Goal: Information Seeking & Learning: Learn about a topic

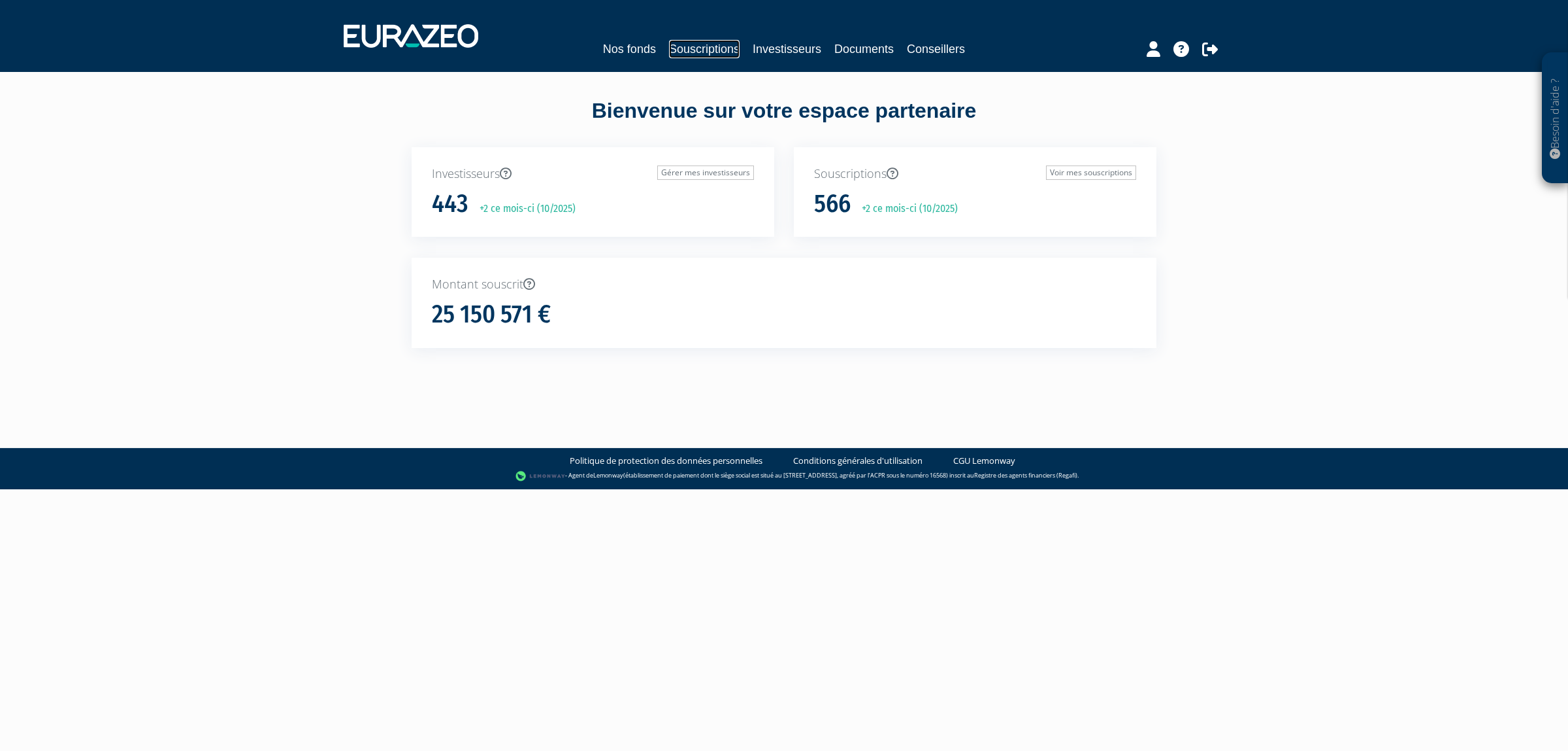
click at [696, 43] on link "Souscriptions" at bounding box center [704, 49] width 71 height 19
click at [680, 29] on div "Nos fonds Souscriptions Investisseurs Documents Conseillers" at bounding box center [784, 35] width 901 height 48
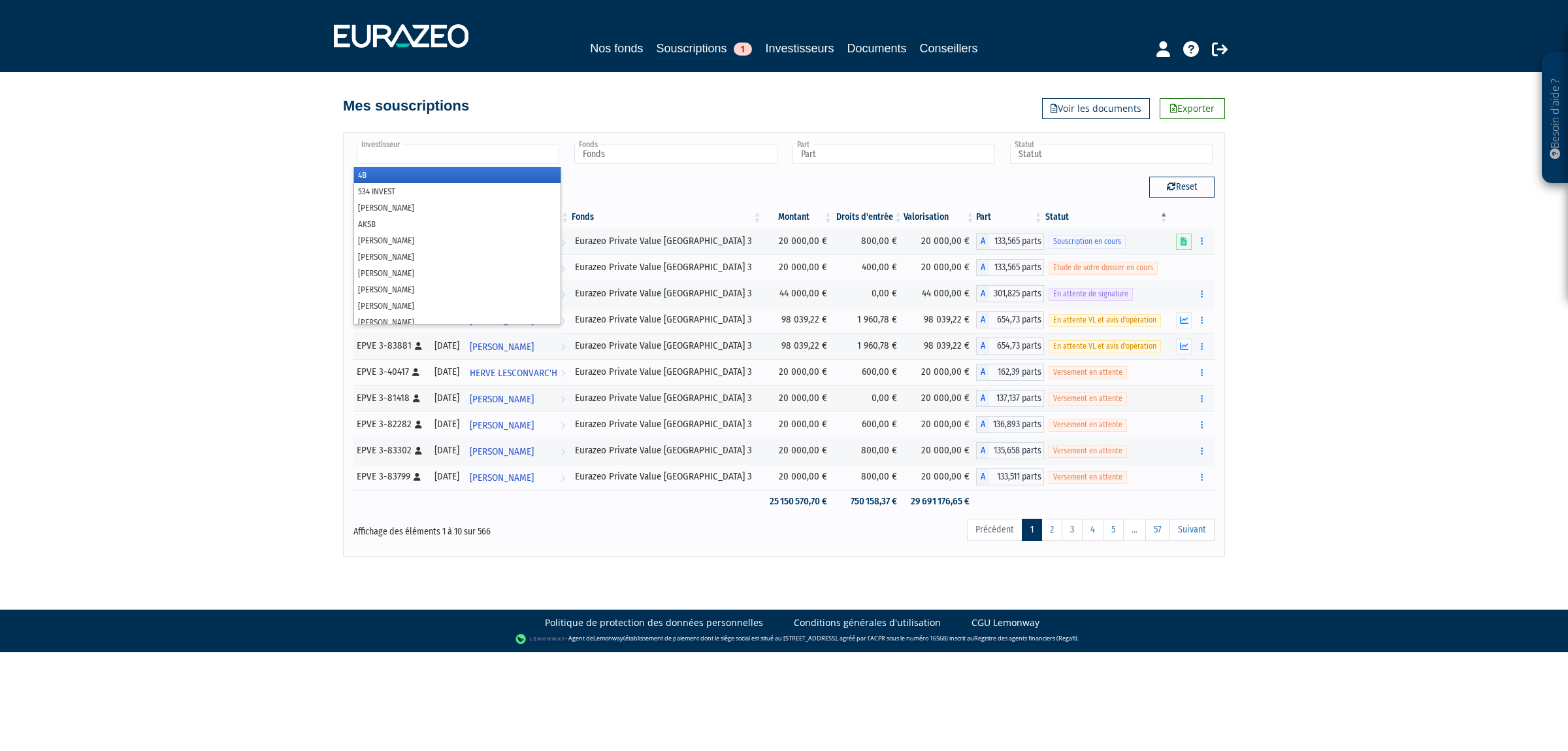
click at [445, 162] on input "text" at bounding box center [458, 154] width 203 height 19
type input "anm"
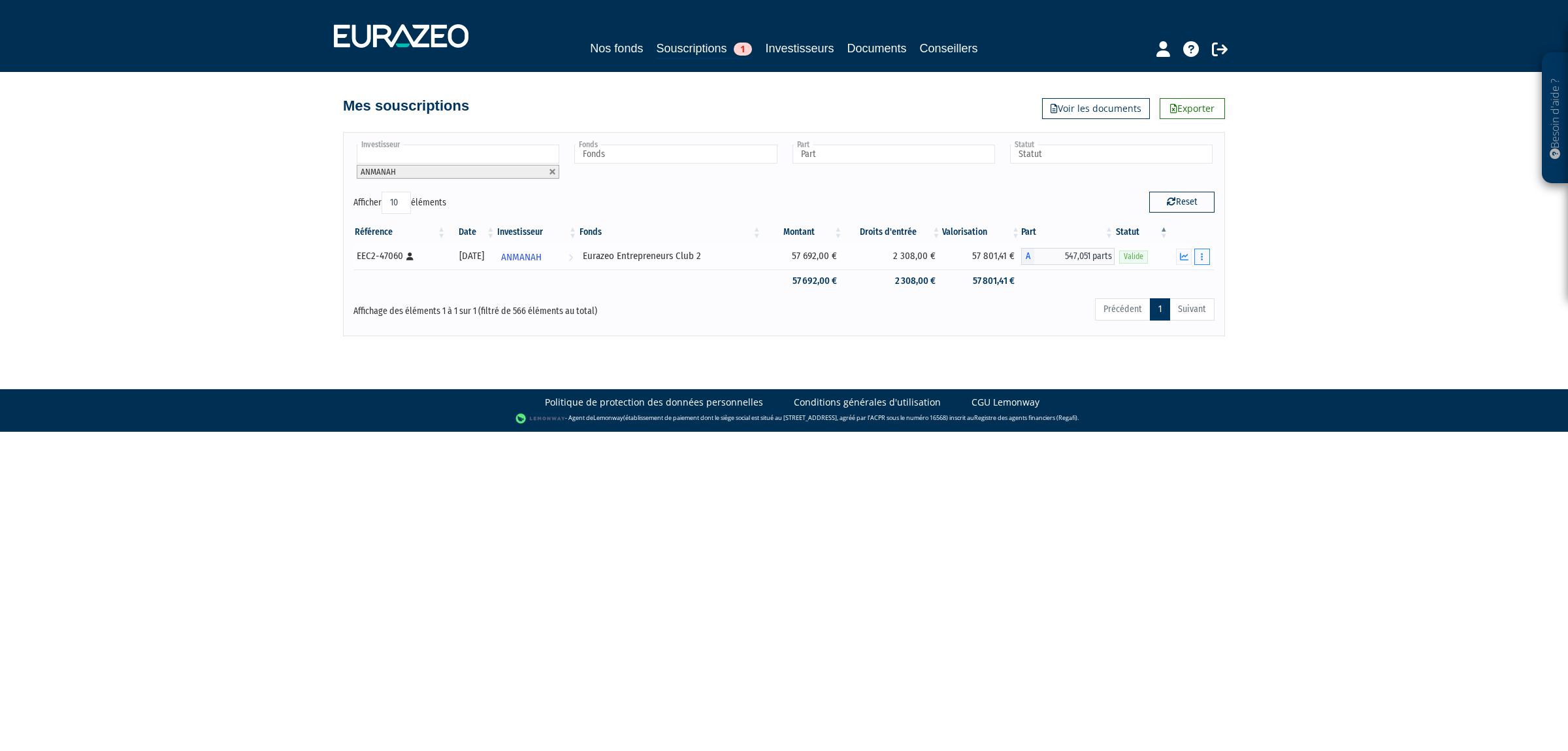
click at [1201, 254] on icon "button" at bounding box center [1202, 256] width 2 height 9
click at [1174, 282] on link "Documents" at bounding box center [1174, 281] width 65 height 22
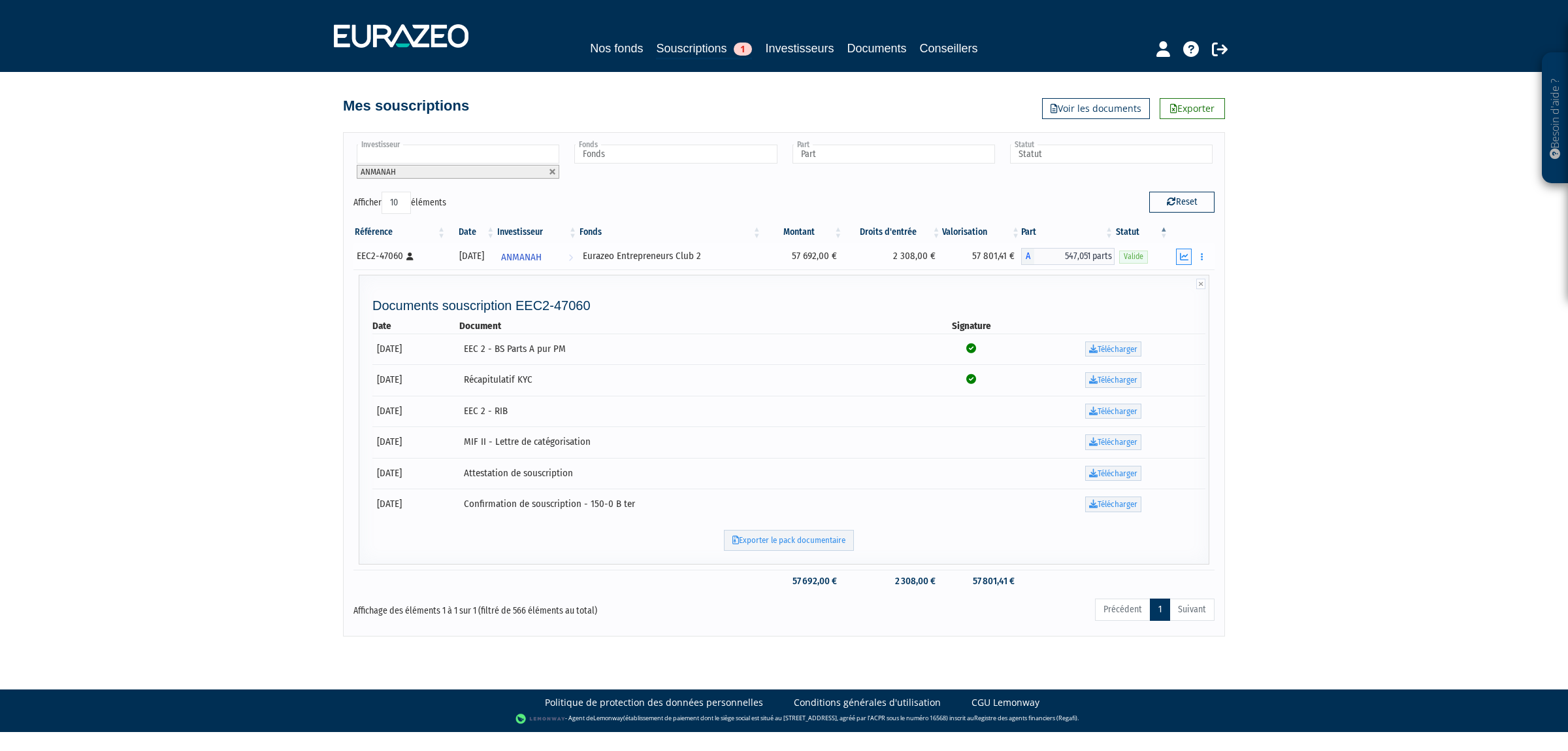
click at [1181, 258] on icon "button" at bounding box center [1184, 256] width 9 height 9
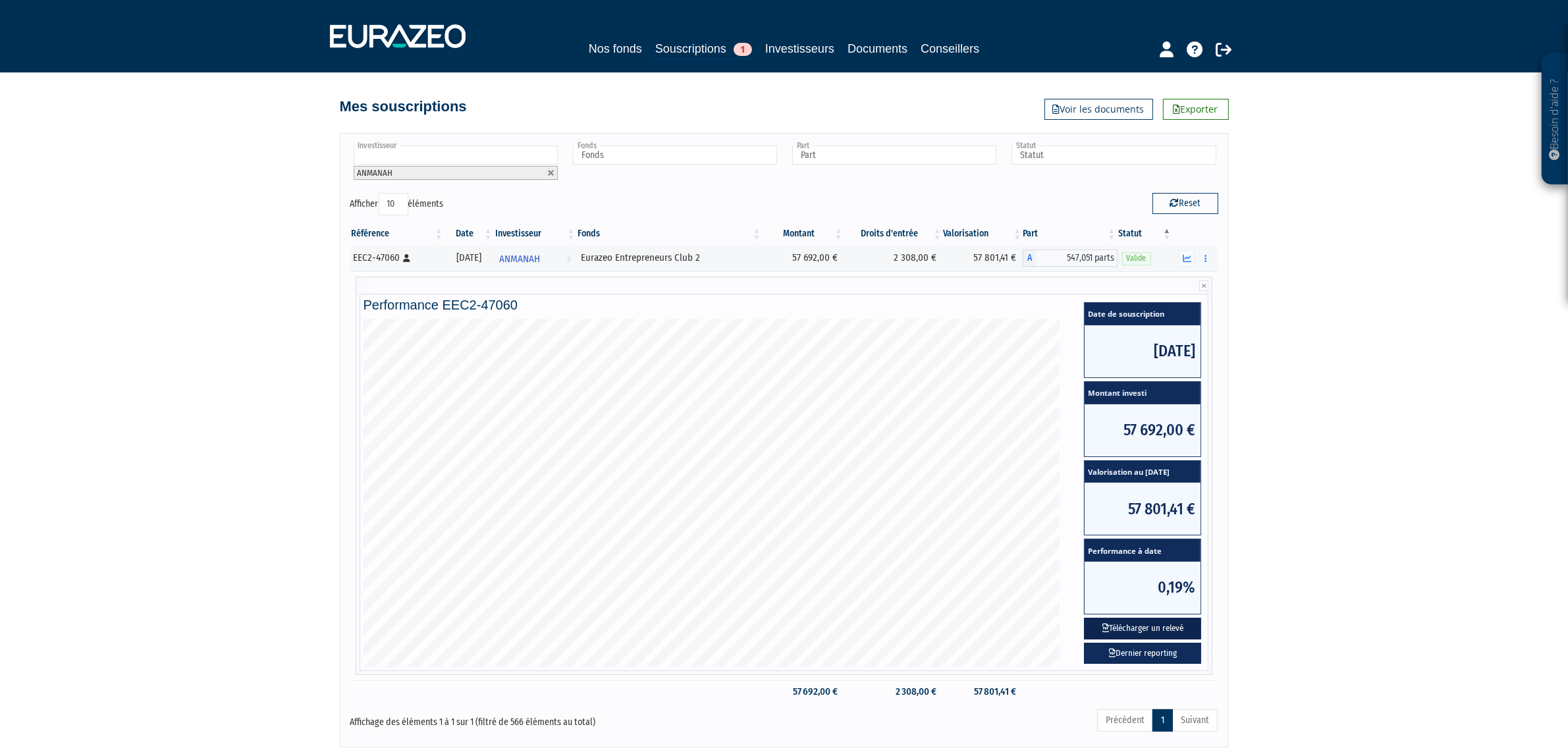
click at [1176, 632] on button "Télécharger un relevé" at bounding box center [1143, 628] width 117 height 22
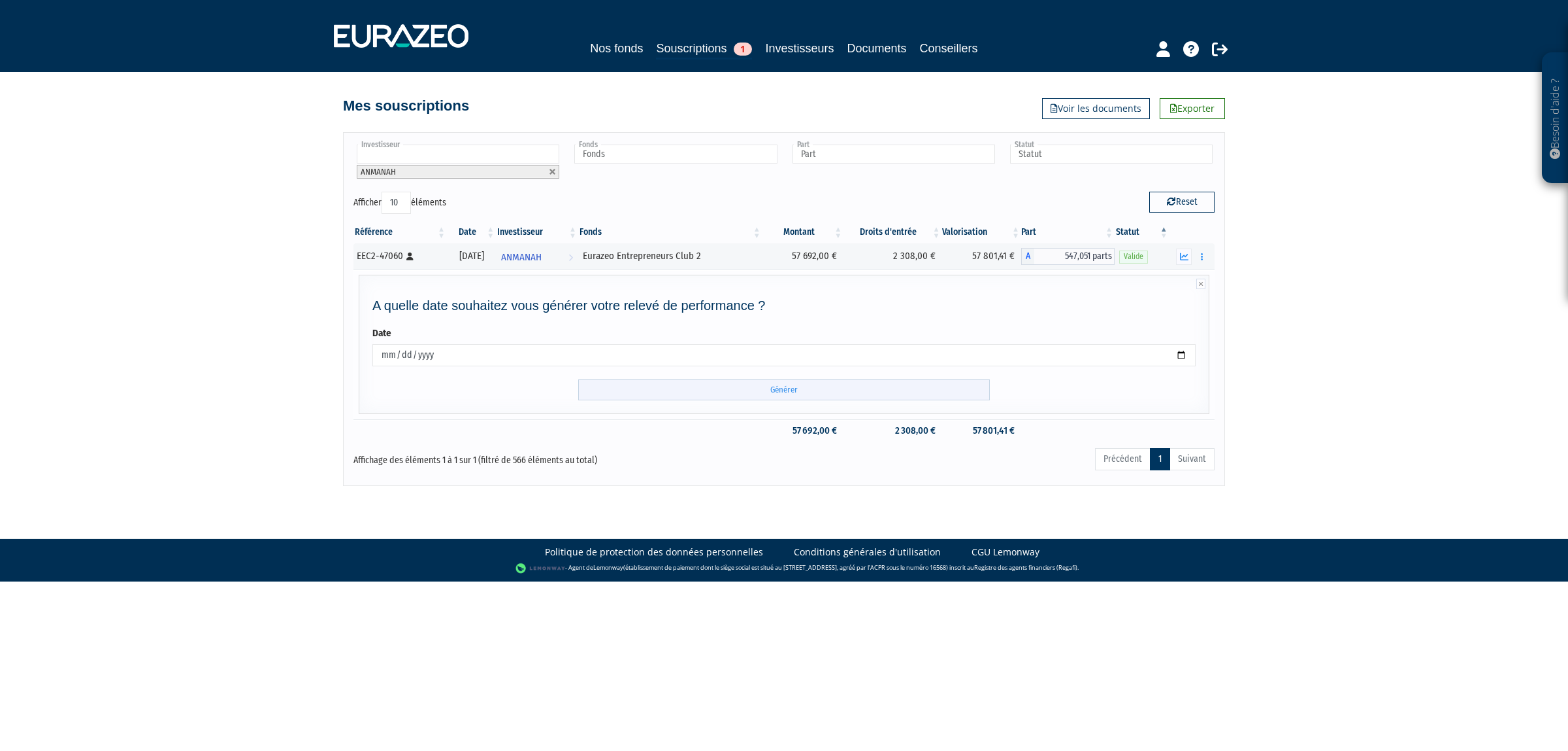
click at [825, 393] on input "Générer" at bounding box center [784, 390] width 412 height 22
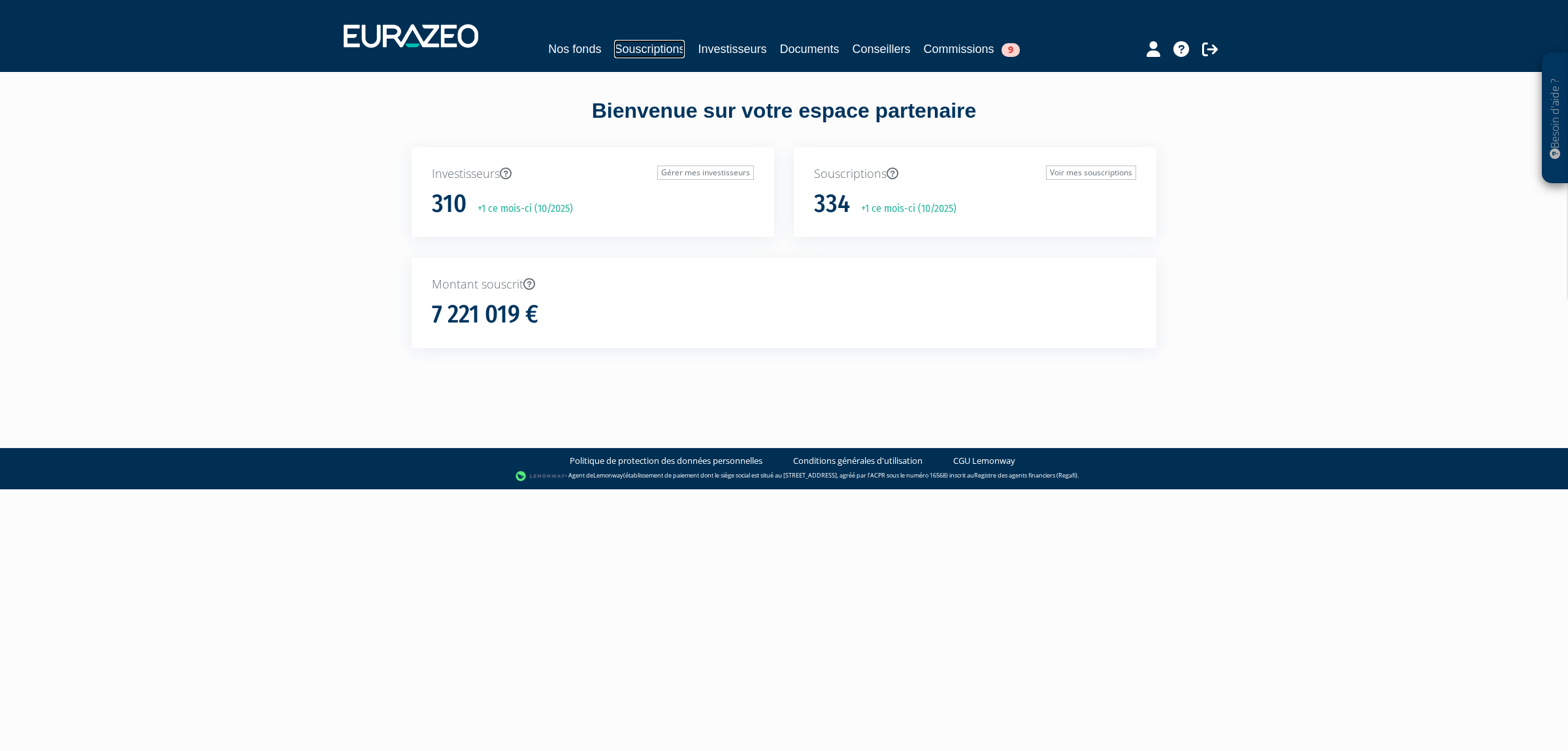
click at [640, 44] on link "Souscriptions" at bounding box center [649, 49] width 71 height 19
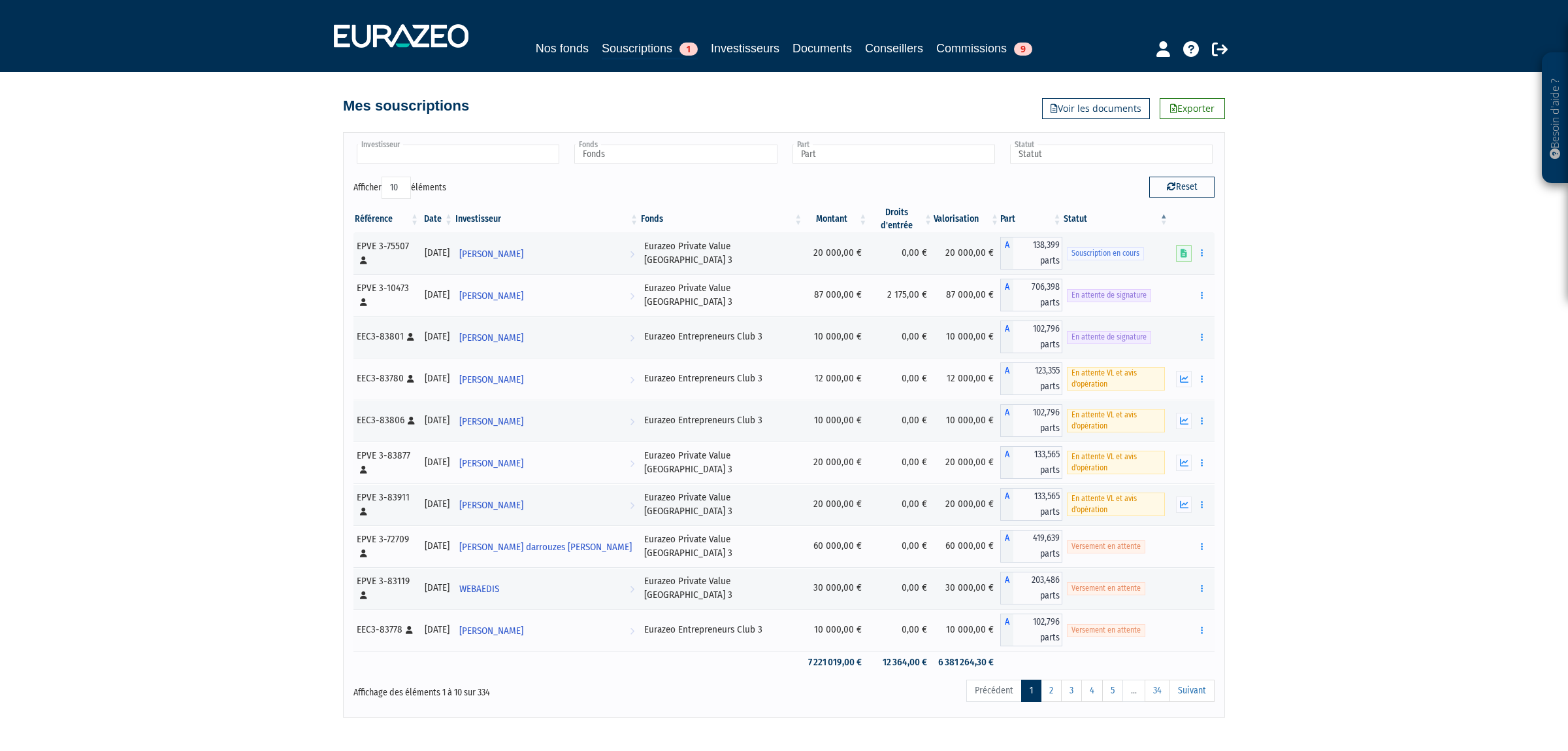
click at [417, 144] on ul at bounding box center [456, 155] width 208 height 25
type input "Investisseur"
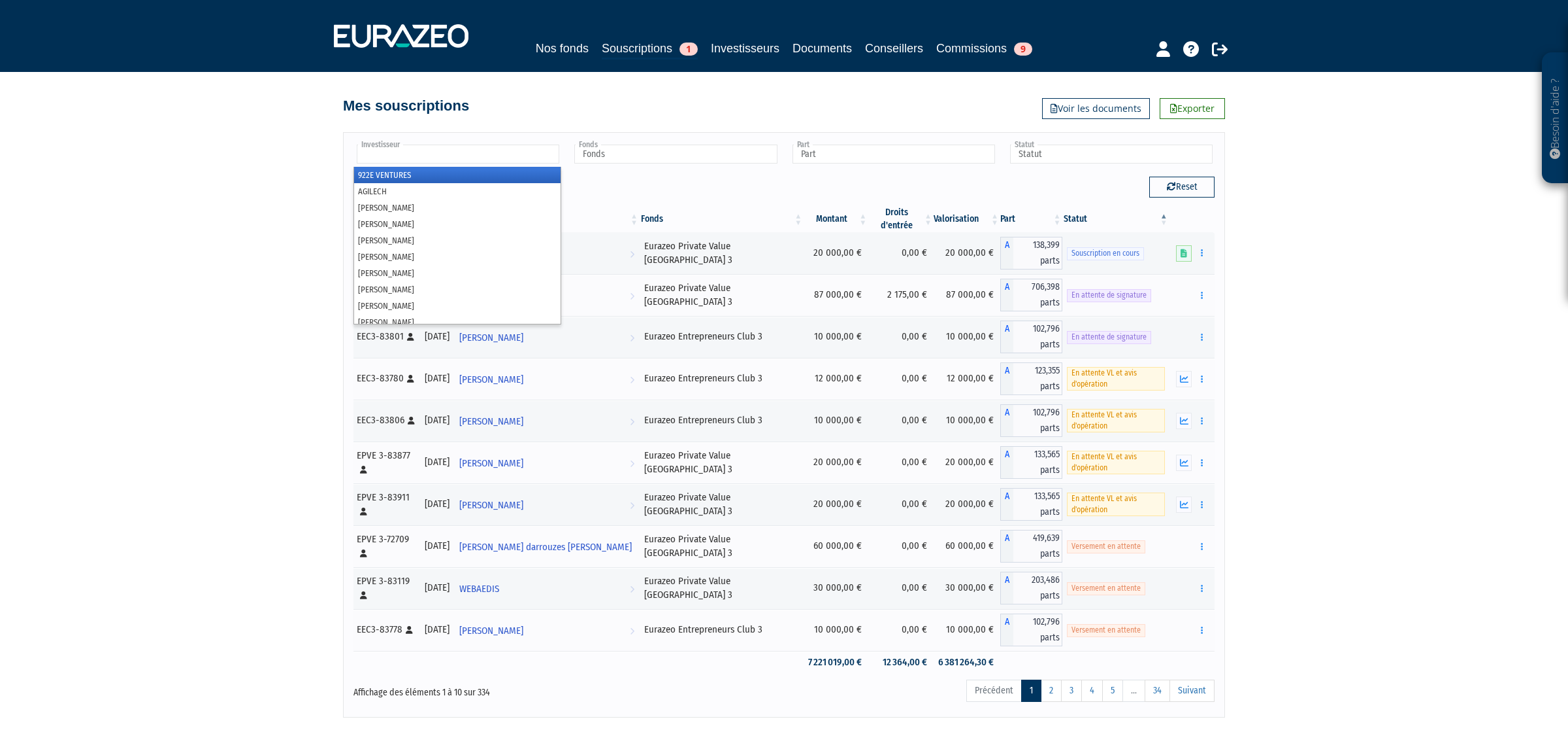
click at [494, 154] on input "text" at bounding box center [458, 154] width 203 height 19
type input "Investisseur"
click at [508, 146] on input "text" at bounding box center [458, 154] width 203 height 19
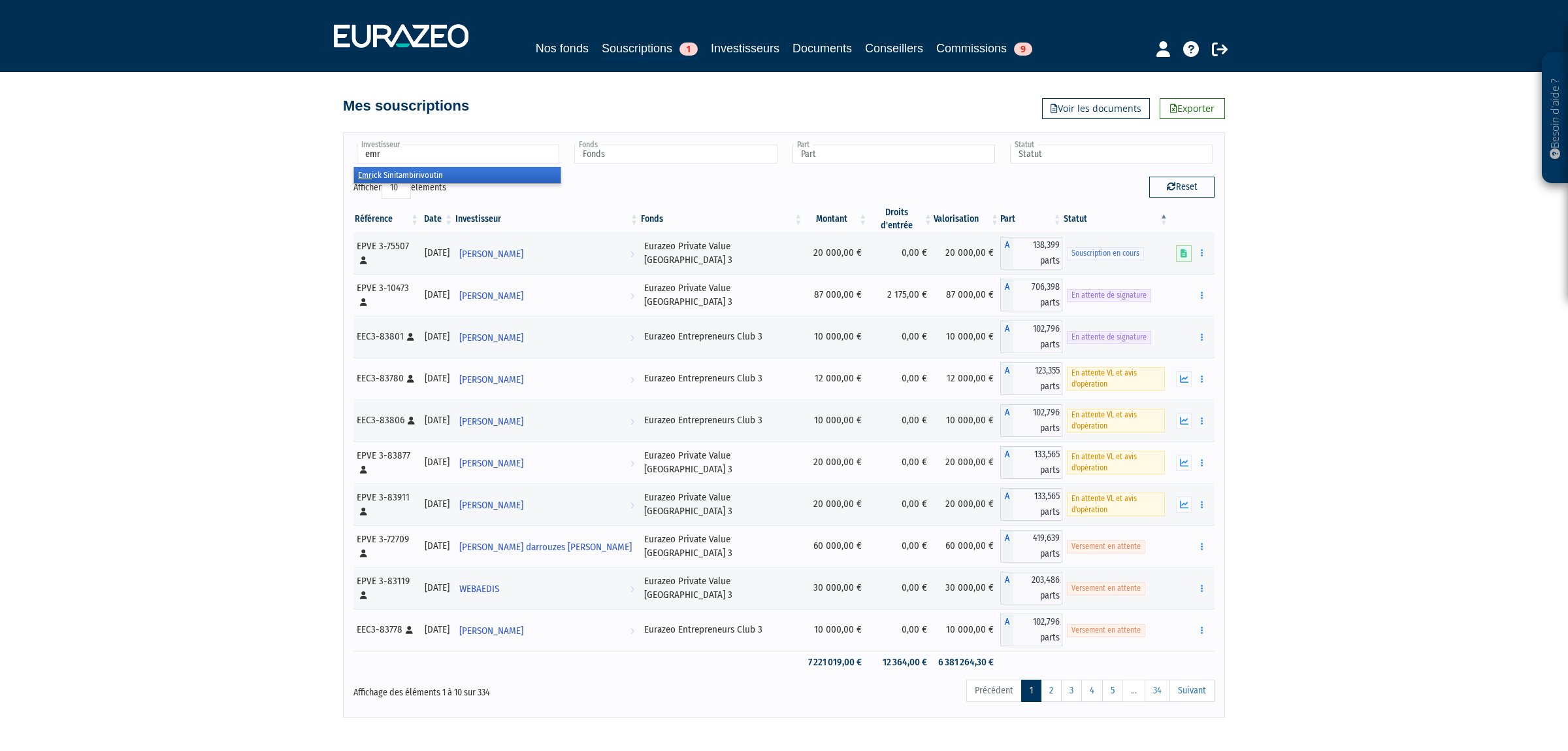
type input "Investisseur"
click at [477, 160] on input "text" at bounding box center [458, 154] width 203 height 19
type input "Investisseur"
click at [488, 156] on input "text" at bounding box center [458, 154] width 203 height 19
type input "n"
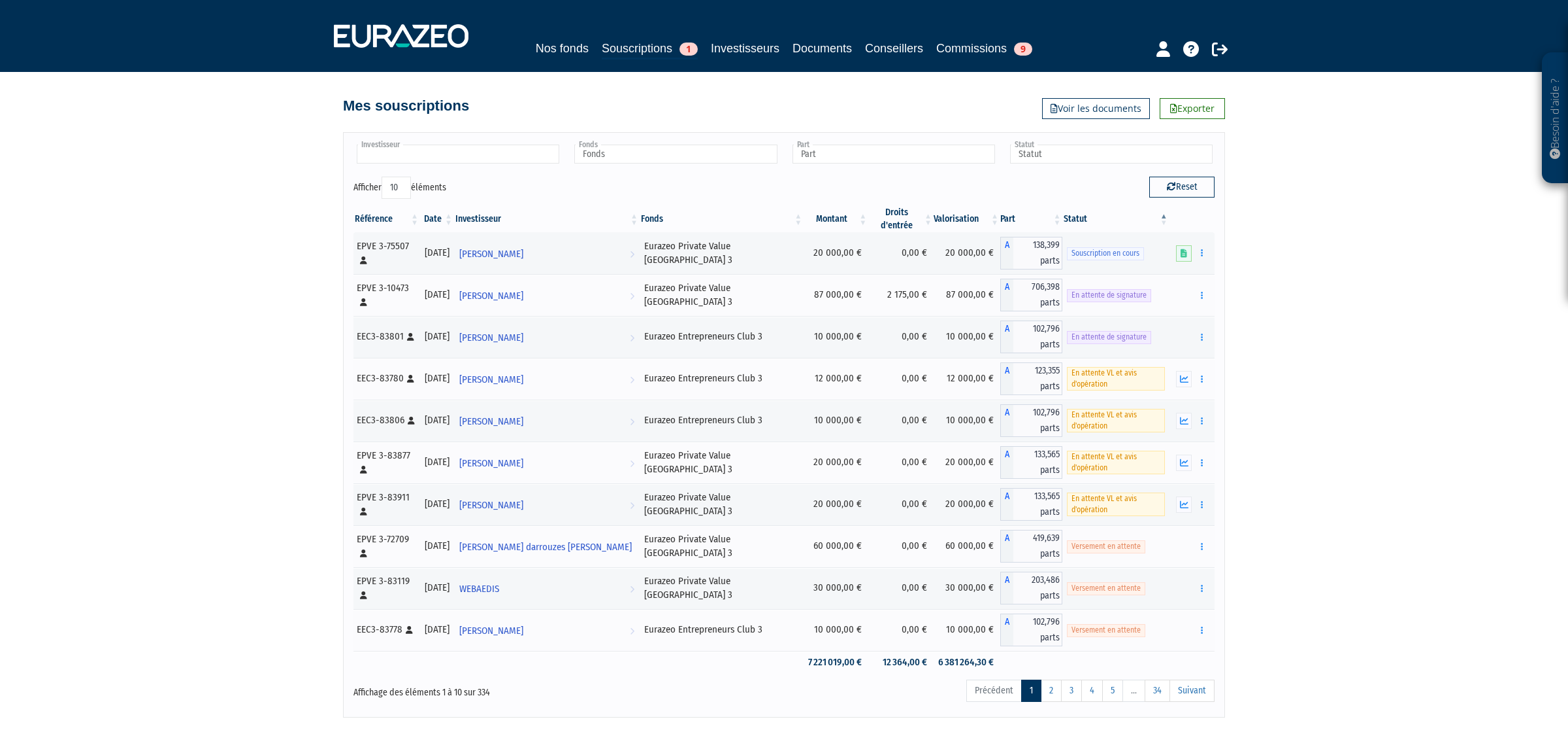
type input "Investisseur"
click at [452, 158] on input "text" at bounding box center [458, 154] width 203 height 19
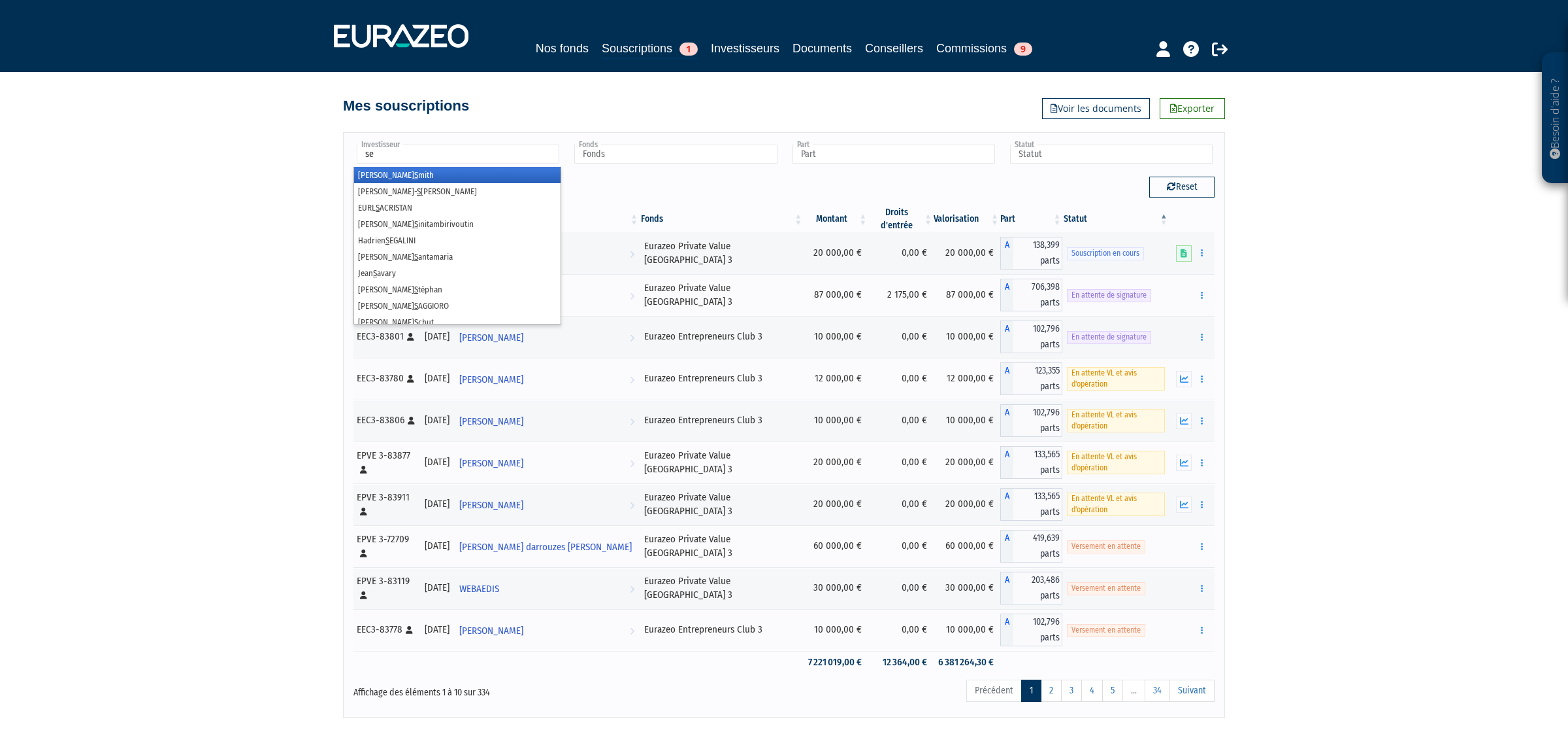
type input "ser"
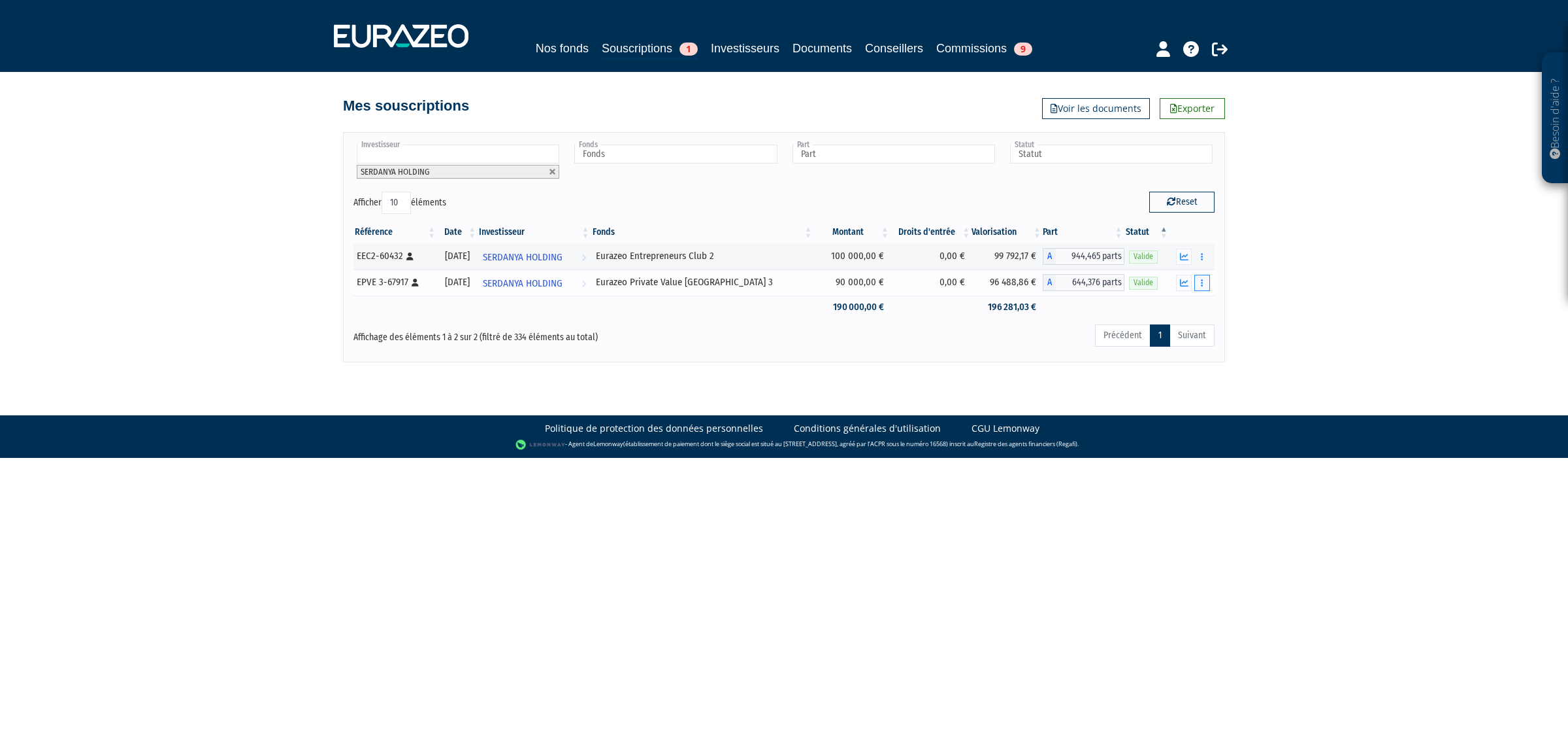
click at [1202, 282] on icon "button" at bounding box center [1202, 282] width 2 height 9
click at [1184, 328] on link "Rachat libre" at bounding box center [1153, 331] width 108 height 22
click at [1204, 285] on button "button" at bounding box center [1202, 282] width 16 height 17
click at [1206, 282] on button "button" at bounding box center [1202, 282] width 16 height 17
click at [1207, 285] on button "button" at bounding box center [1202, 282] width 16 height 17
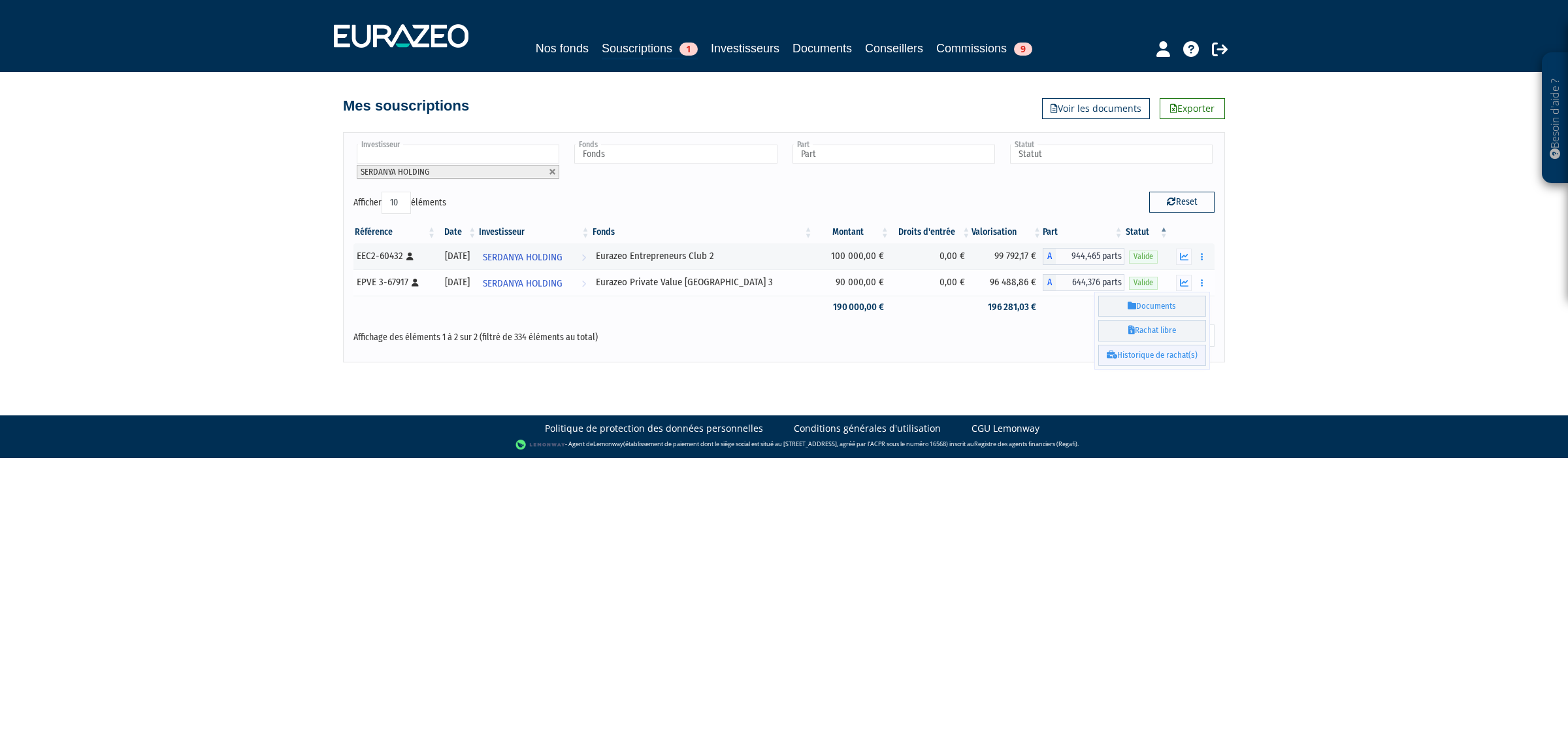
click at [1128, 355] on link "Historique de rachat(s)" at bounding box center [1153, 355] width 108 height 22
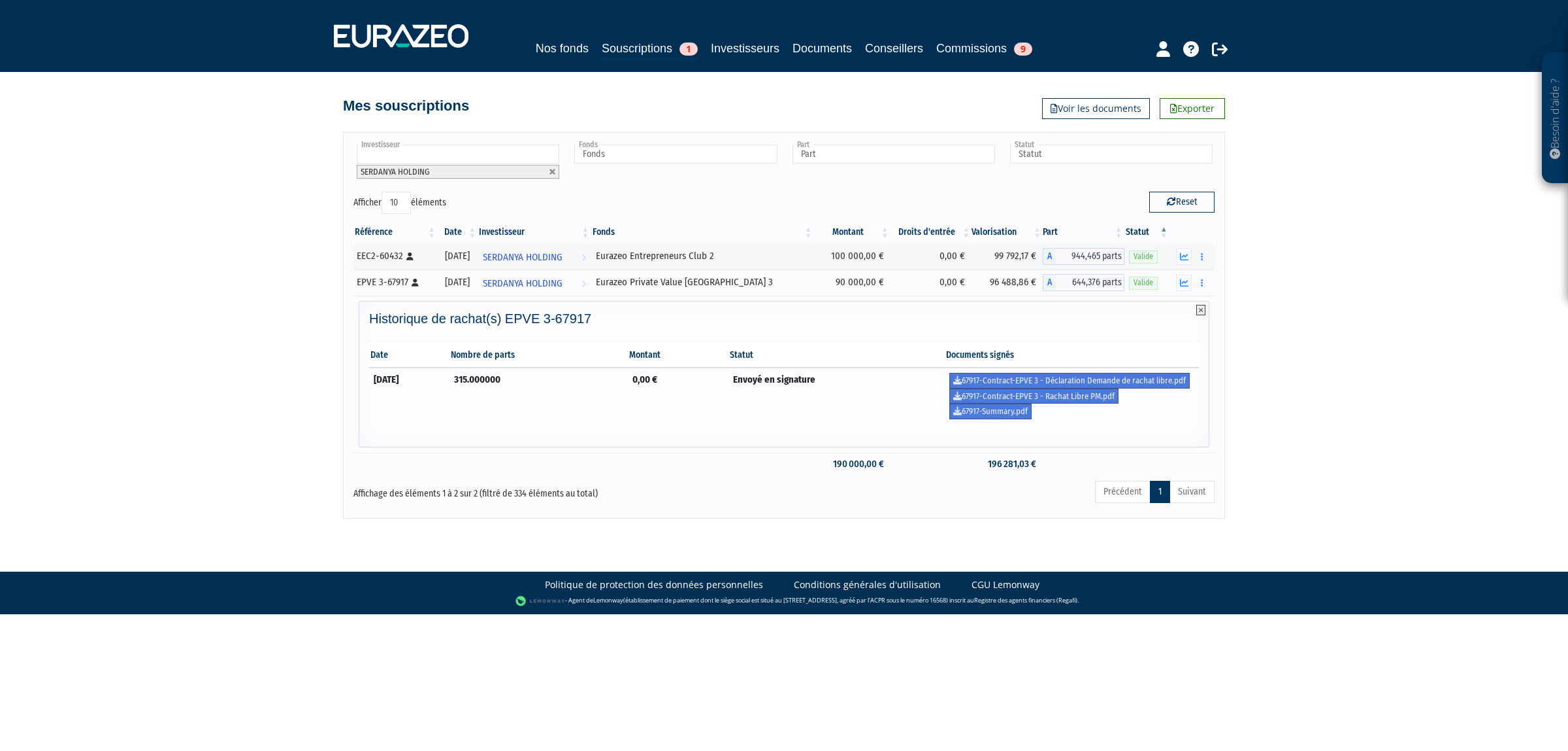
click at [1196, 313] on icon at bounding box center [1200, 310] width 9 height 11
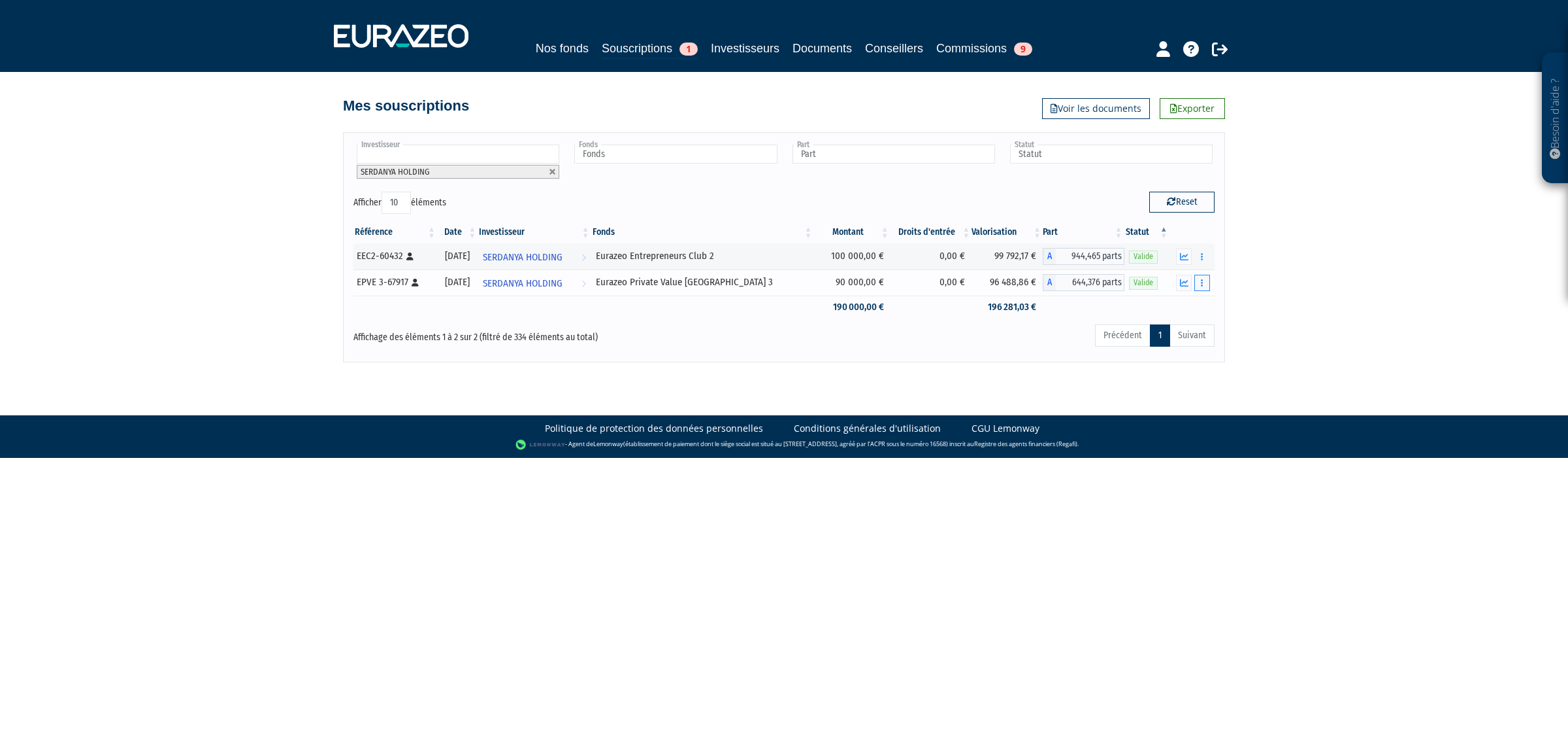
click at [1203, 291] on button "button" at bounding box center [1202, 282] width 16 height 17
click at [1196, 44] on icon at bounding box center [1191, 49] width 16 height 16
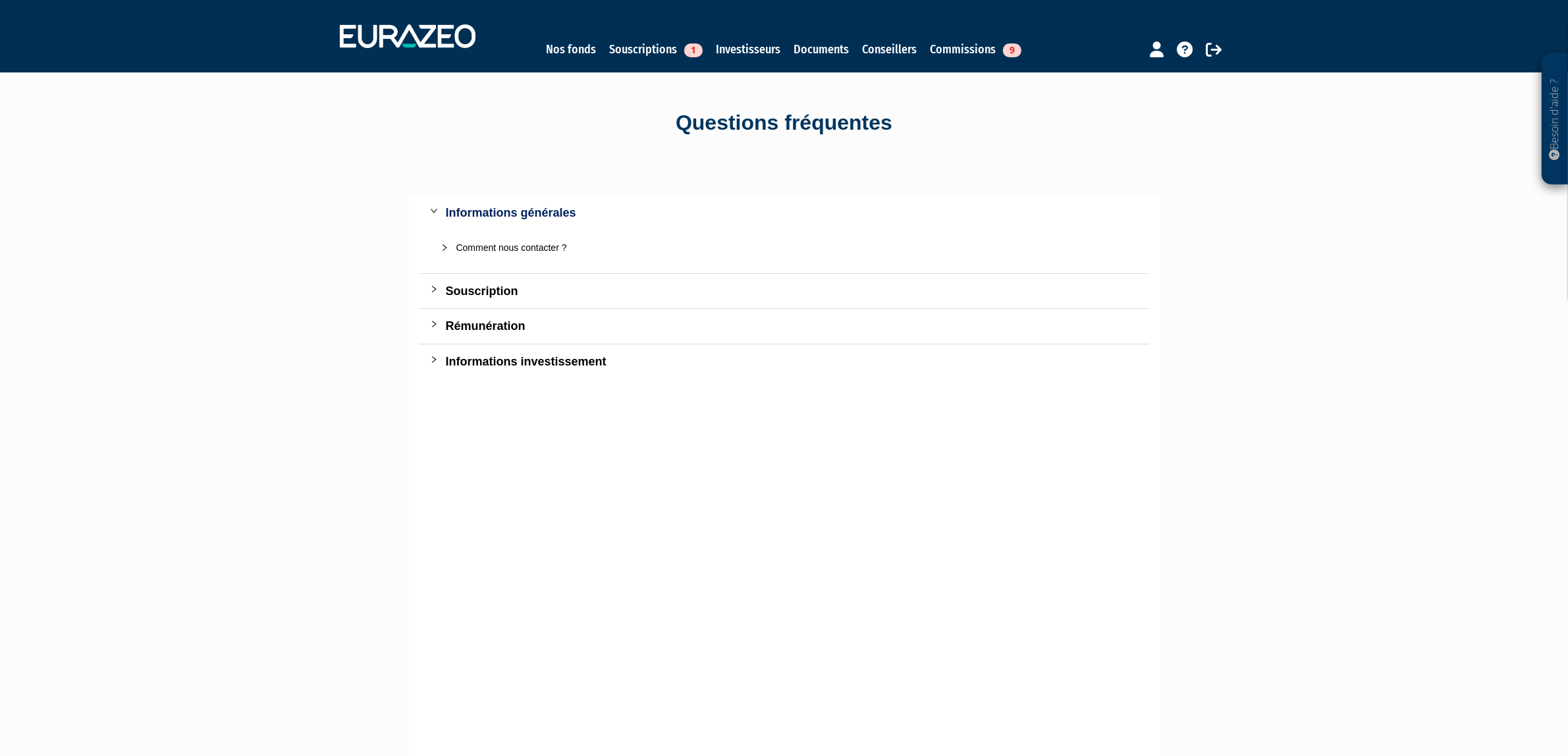
click at [521, 300] on div "Souscription" at bounding box center [792, 290] width 693 height 19
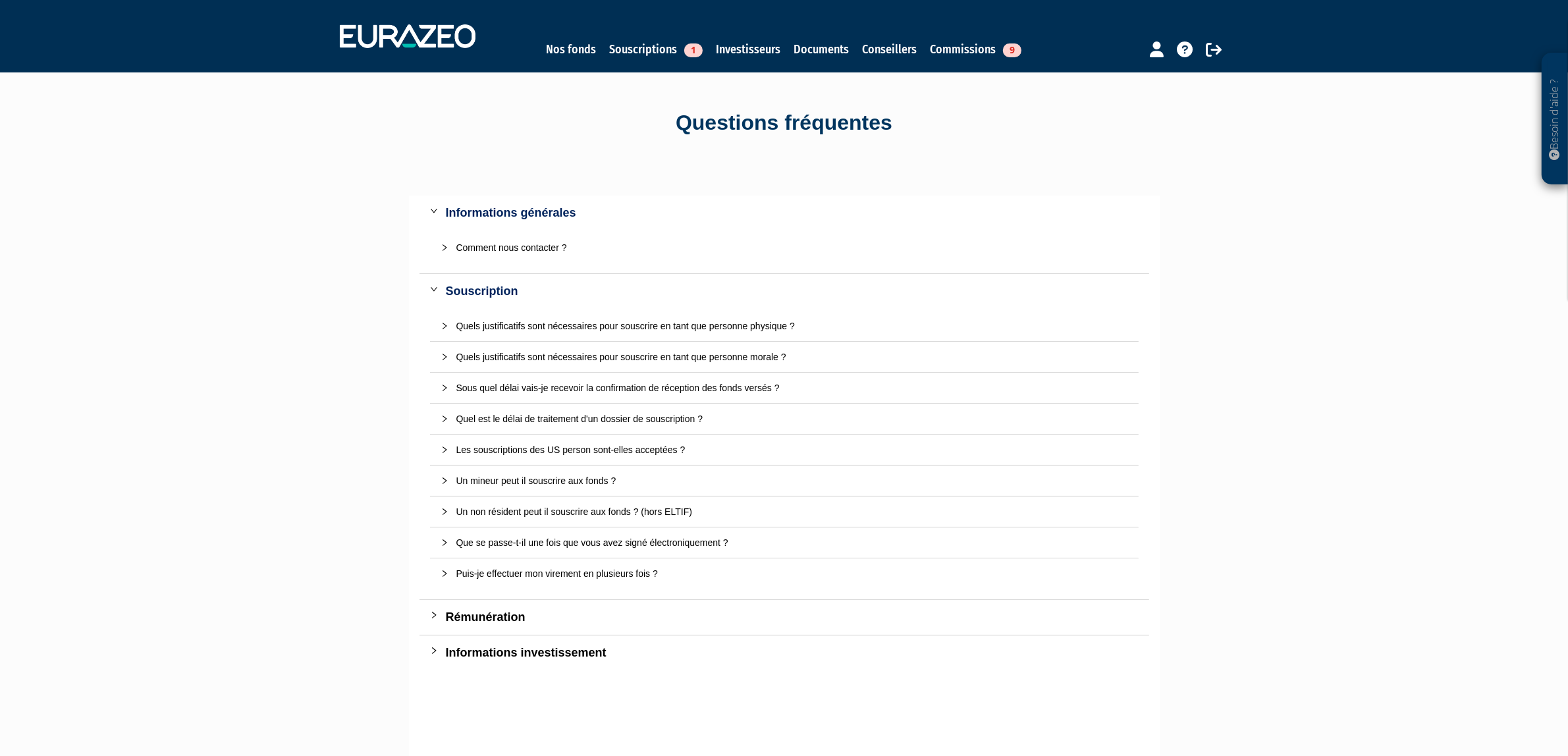
click at [505, 482] on div "Un mineur peut il souscrire aux fonds ?" at bounding box center [792, 481] width 672 height 15
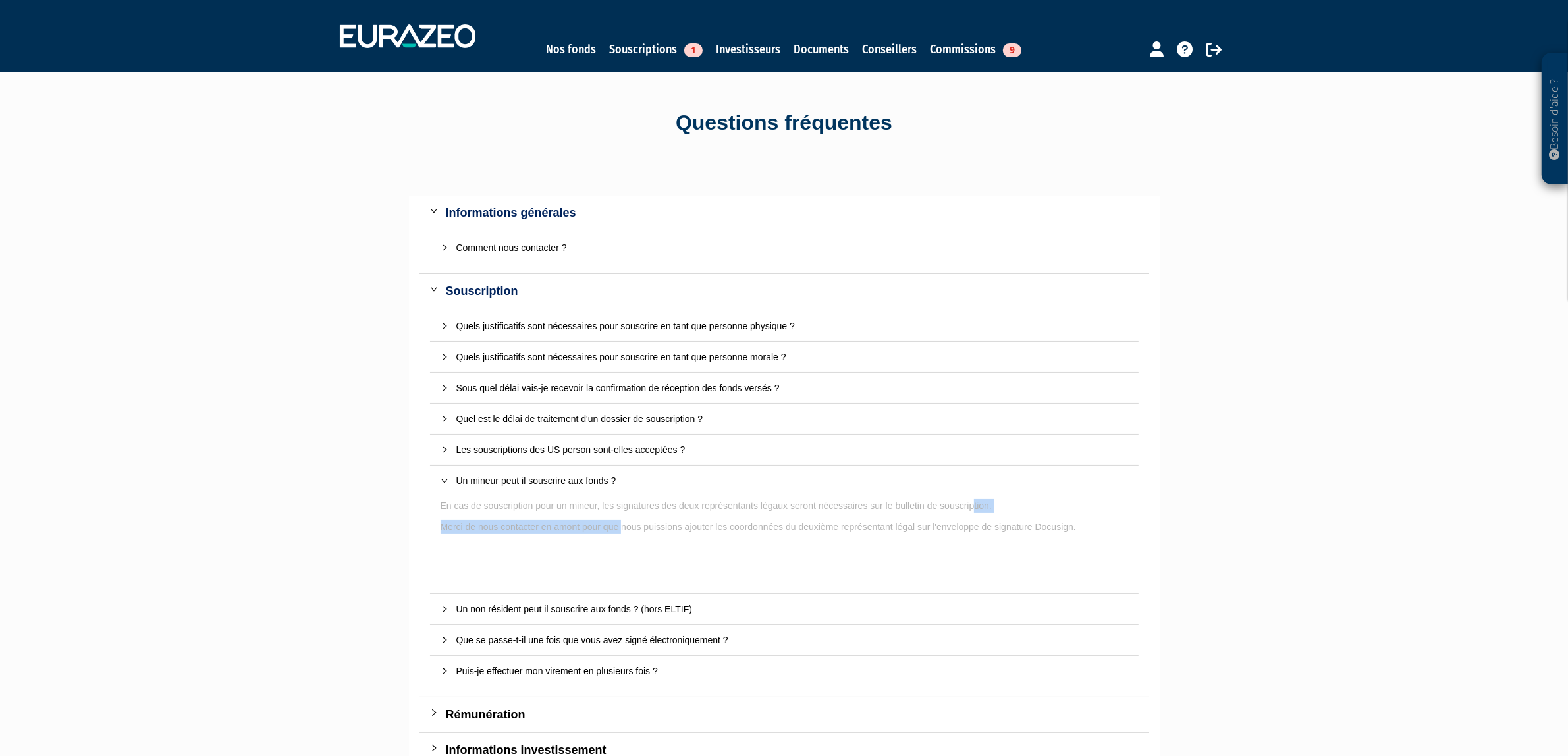
drag, startPoint x: 635, startPoint y: 518, endPoint x: 974, endPoint y: 509, distance: 339.1
click at [974, 509] on p "En cas de souscription pour un mineur, les signatures des deux représentants lé…" at bounding box center [784, 537] width 688 height 77
click at [831, 509] on p "En cas de souscription pour un mineur, les signatures des deux représentants lé…" at bounding box center [784, 505] width 688 height 15
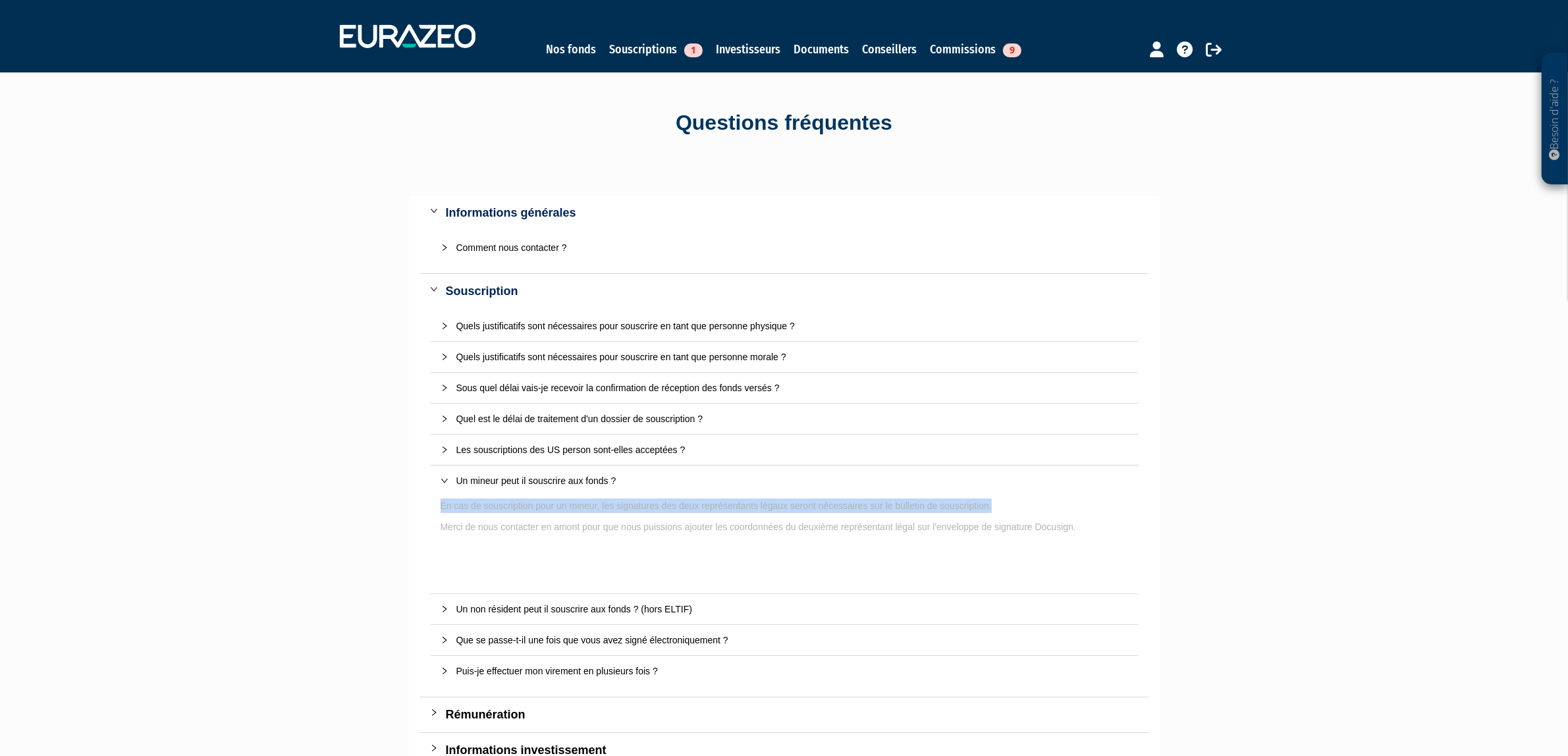
drag, startPoint x: 524, startPoint y: 500, endPoint x: 1036, endPoint y: 500, distance: 512.0
click at [1036, 500] on div "Quels justificatifs sont nécessaires pour souscrire en tant que personne physiq…" at bounding box center [784, 502] width 729 height 388
click at [1036, 500] on p "En cas de souscription pour un mineur, les signatures des deux représentants lé…" at bounding box center [784, 505] width 688 height 15
